Goal: Check status: Check status

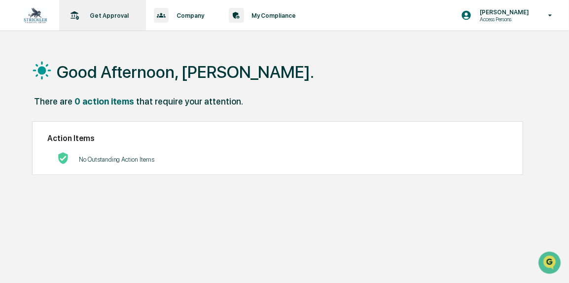
click at [110, 18] on p "Get Approval" at bounding box center [108, 15] width 52 height 7
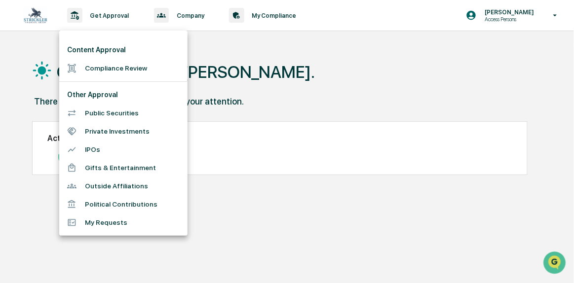
click at [104, 70] on li "Compliance Review" at bounding box center [123, 68] width 128 height 18
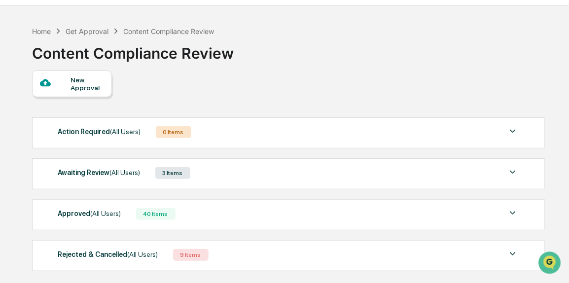
scroll to position [71, 0]
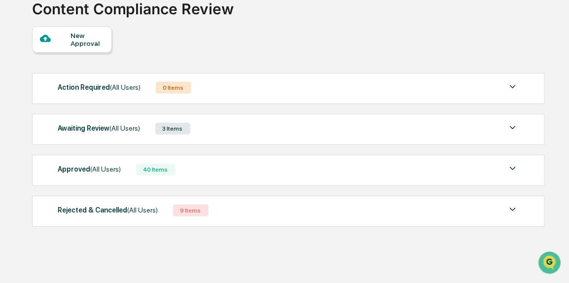
click at [154, 171] on div "40 Items" at bounding box center [155, 170] width 39 height 12
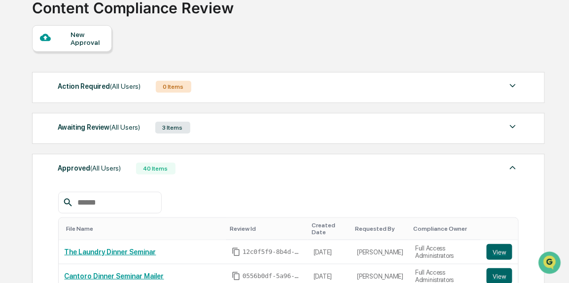
click at [154, 137] on div "Awaiting Review (All Users) 3 Items File Name Review Id Created Date Requested …" at bounding box center [289, 128] width 514 height 31
click at [137, 128] on span "(All Users)" at bounding box center [125, 127] width 31 height 8
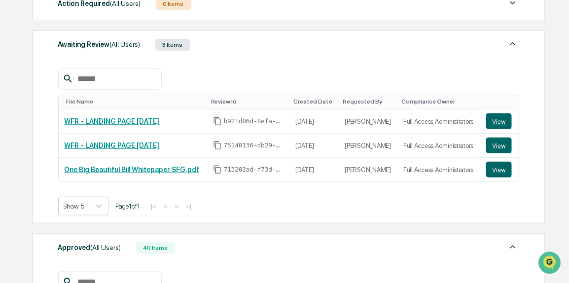
scroll to position [161, 0]
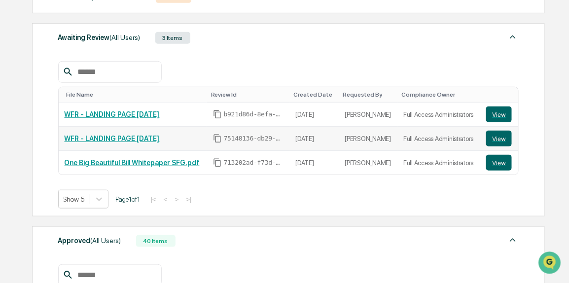
click at [111, 143] on link "WFR - LANDING PAGE [DATE]" at bounding box center [112, 139] width 95 height 8
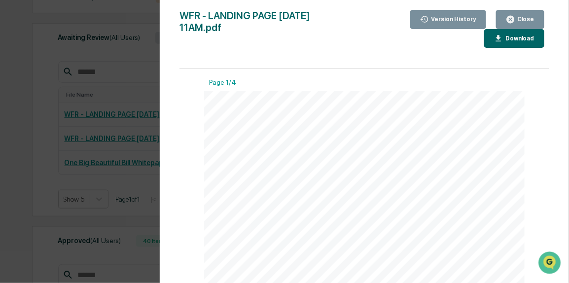
click at [73, 184] on div "Version History [DATE] 04:22 PM [PERSON_NAME] WFR - LANDING PAGE [DATE] 11AM.pd…" at bounding box center [284, 141] width 569 height 283
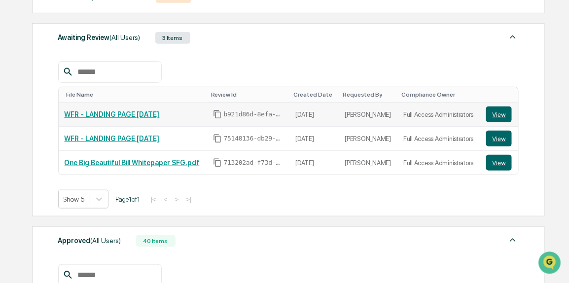
click at [96, 113] on link "WFR - LANDING PAGE [DATE]" at bounding box center [112, 115] width 95 height 8
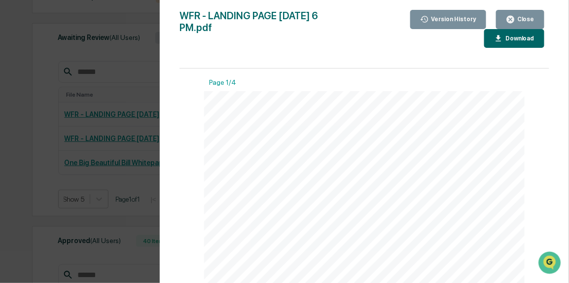
click at [136, 136] on div "Version History [DATE] 04:23 PM [PERSON_NAME] WFR - LANDING PAGE [DATE] 6 PM.pd…" at bounding box center [284, 141] width 569 height 283
